Goal: Task Accomplishment & Management: Complete application form

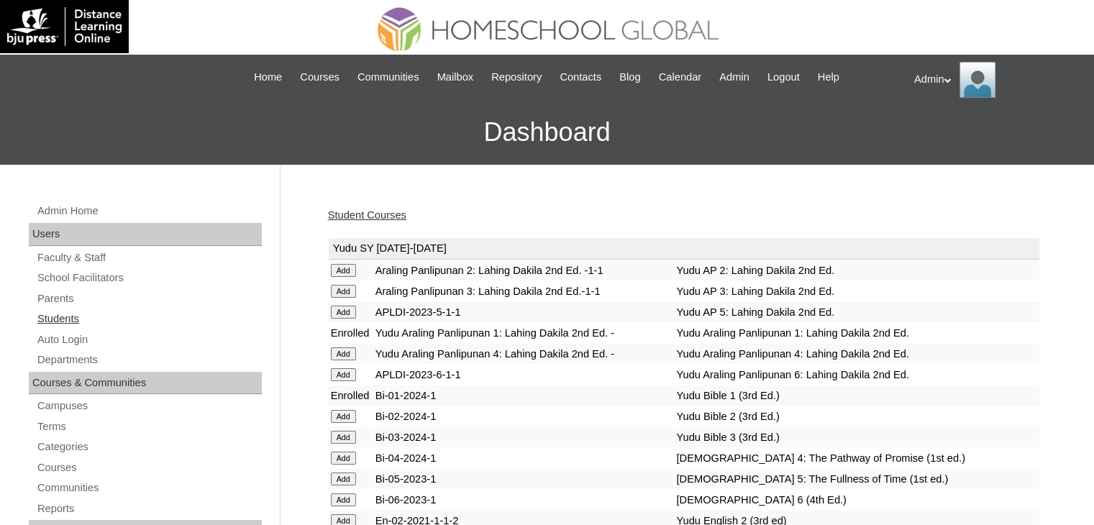
click at [70, 316] on link "Students" at bounding box center [149, 319] width 226 height 18
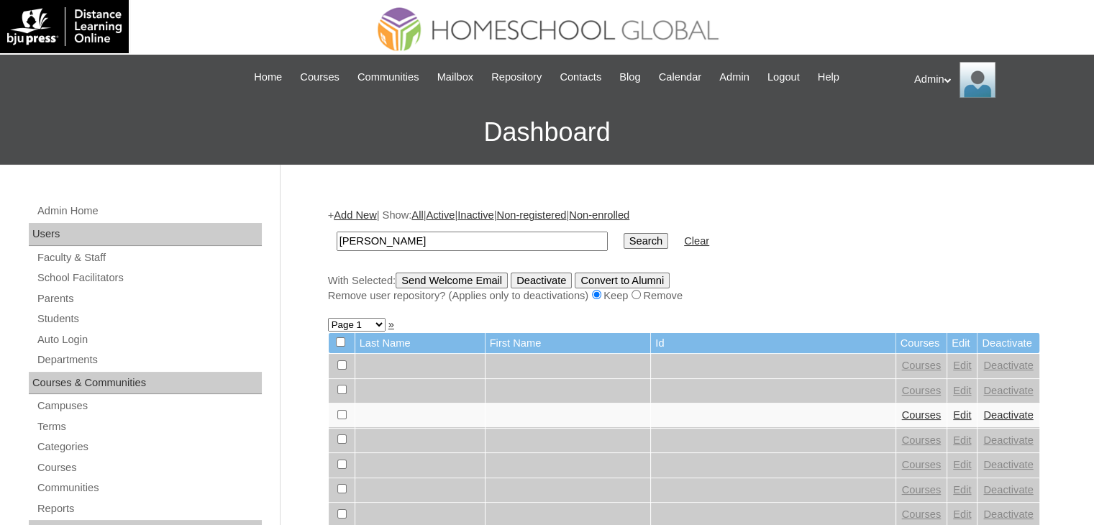
type input "Callie Gabrielle"
click at [624, 245] on input "Search" at bounding box center [646, 241] width 45 height 16
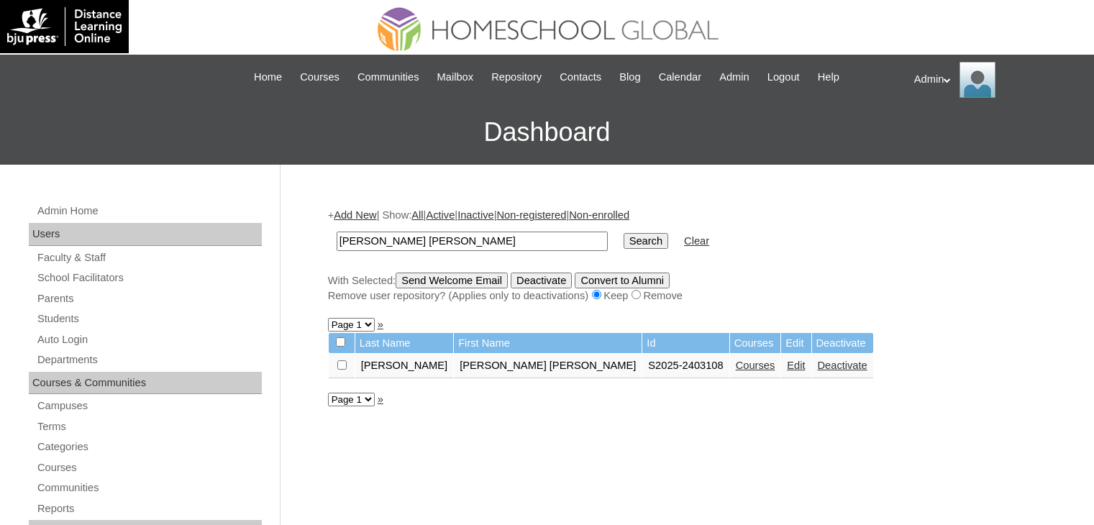
click at [736, 364] on link "Courses" at bounding box center [756, 366] width 40 height 12
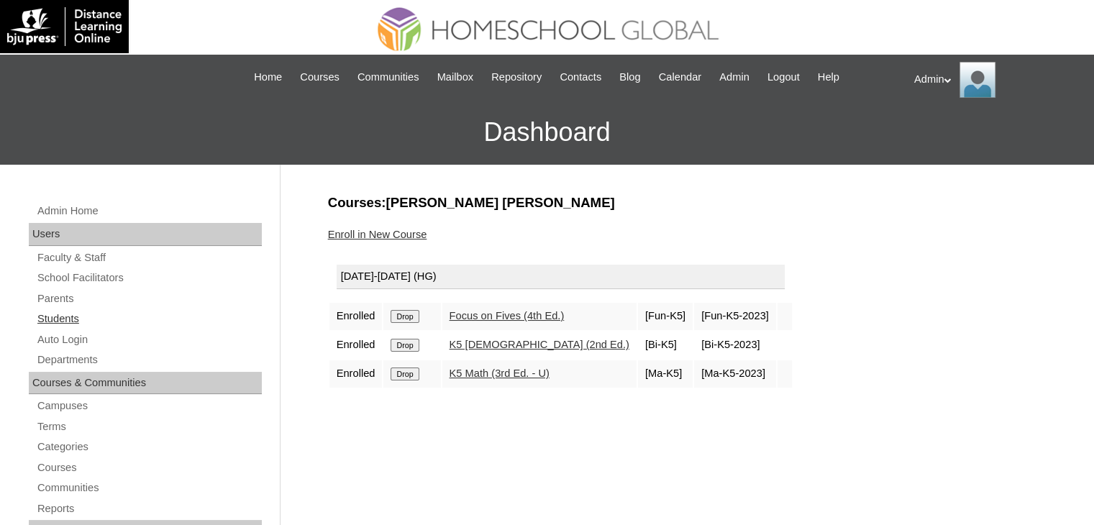
click at [58, 319] on link "Students" at bounding box center [149, 319] width 226 height 18
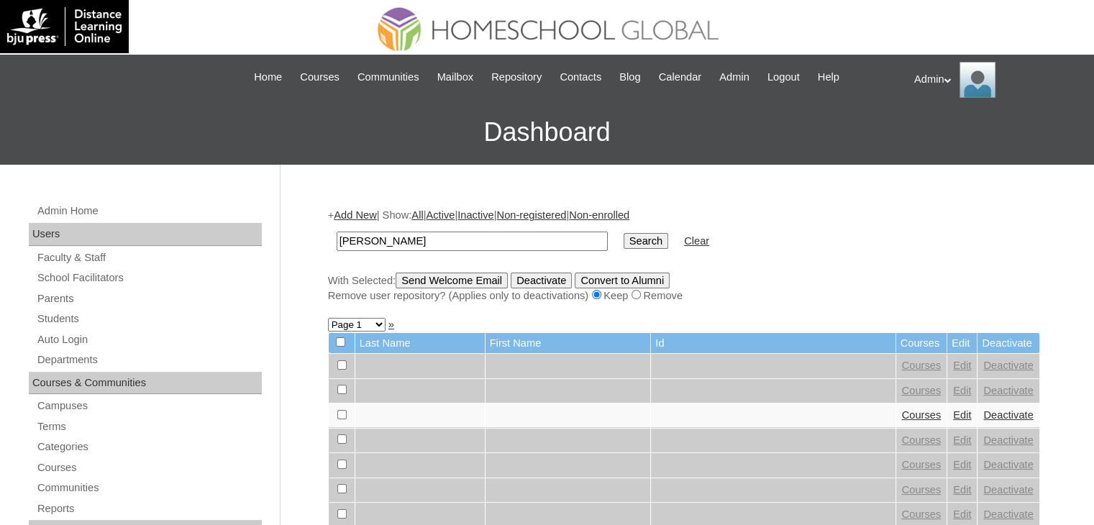
type input "Gomez"
click at [624, 245] on input "Search" at bounding box center [646, 241] width 45 height 16
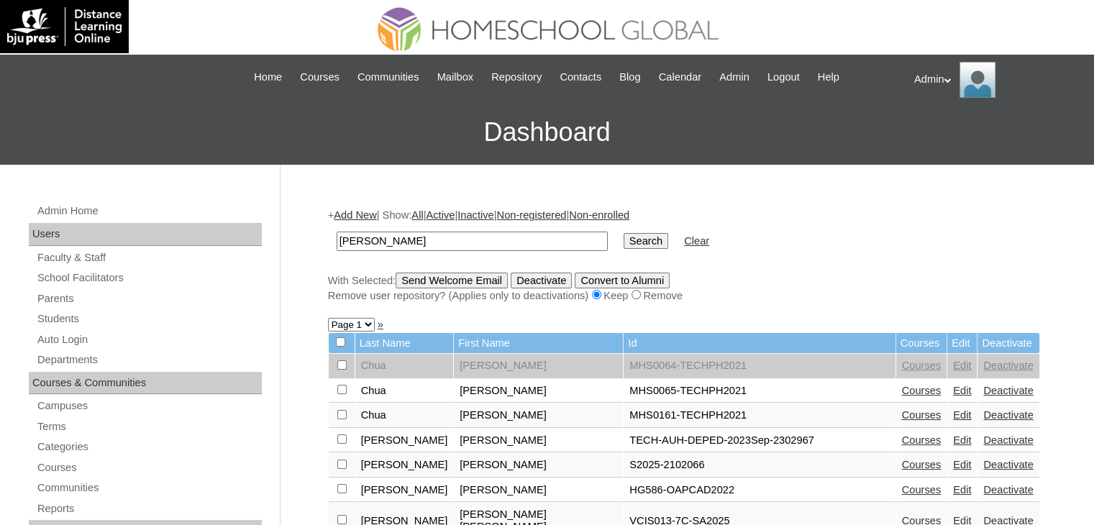
click at [902, 461] on link "Courses" at bounding box center [922, 465] width 40 height 12
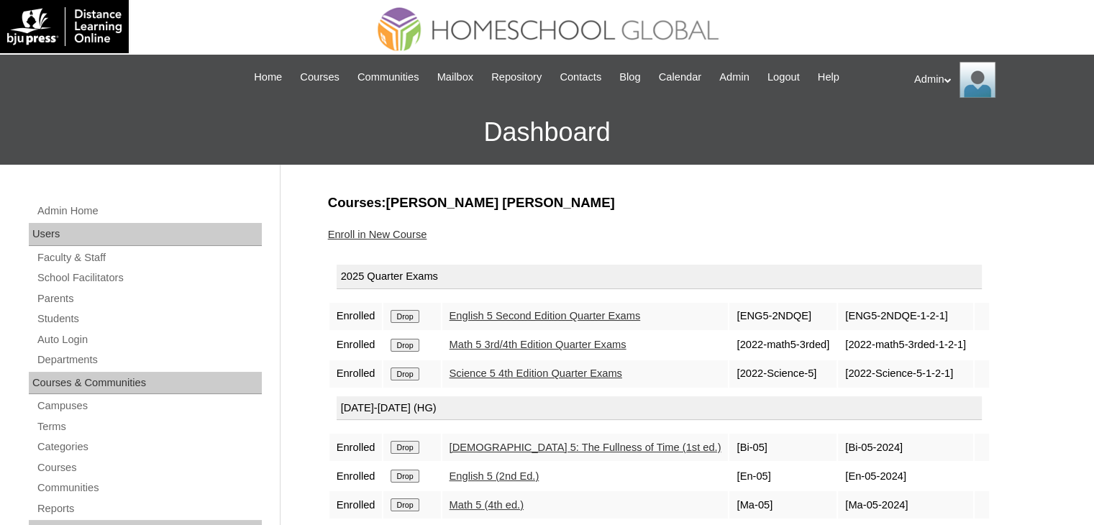
click at [392, 235] on link "Enroll in New Course" at bounding box center [377, 235] width 99 height 12
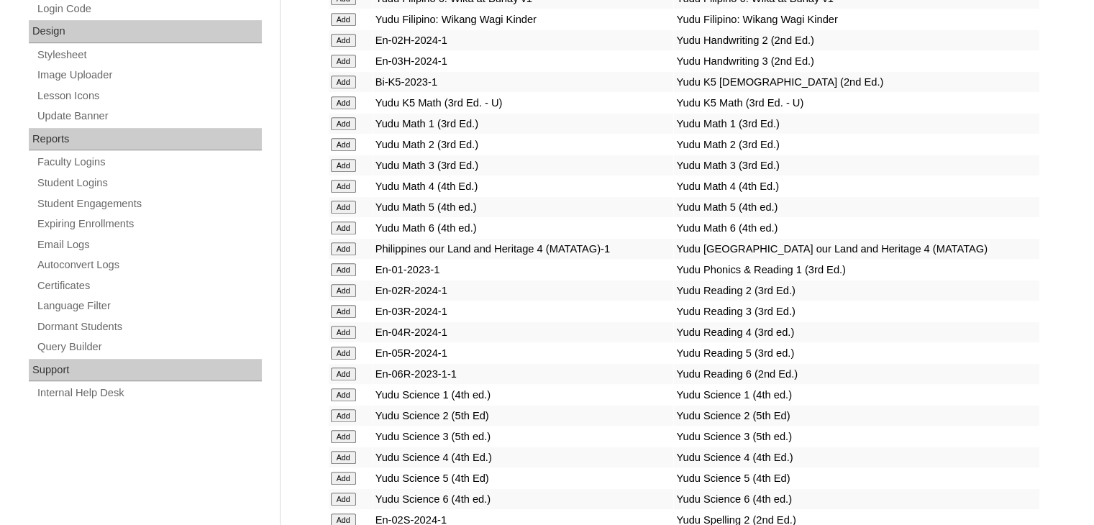
scroll to position [5748, 0]
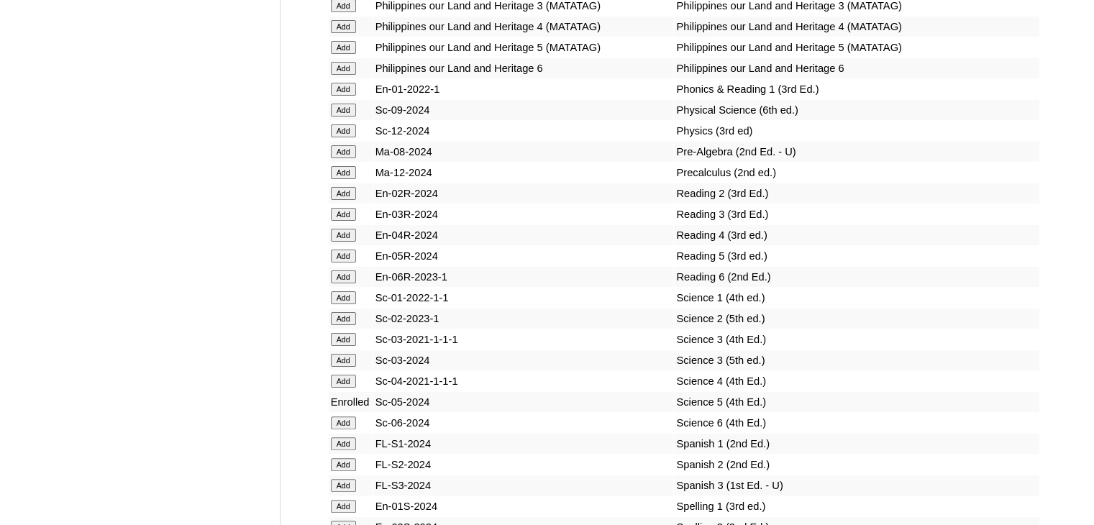
click at [347, 262] on input "Add" at bounding box center [343, 256] width 25 height 13
